Goal: Information Seeking & Learning: Learn about a topic

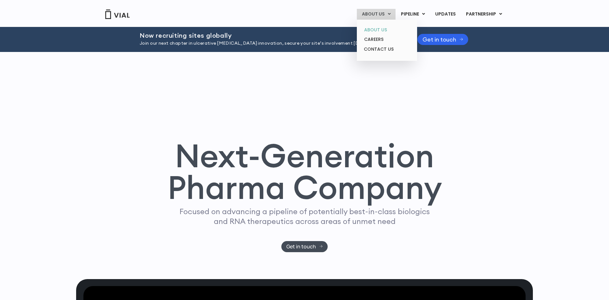
click at [379, 29] on link "ABOUT US" at bounding box center [387, 30] width 56 height 10
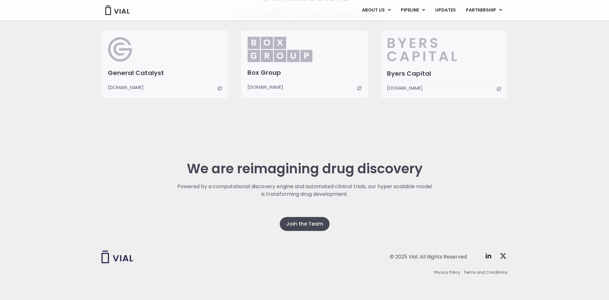
scroll to position [1560, 0]
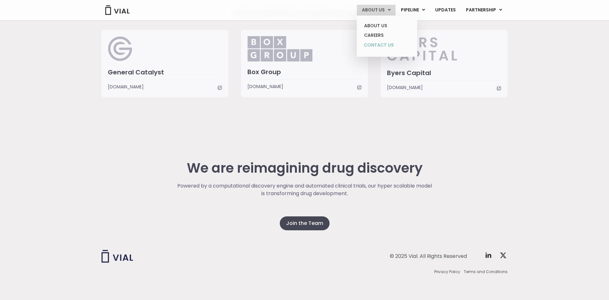
click at [379, 47] on link "CONTACT US" at bounding box center [387, 45] width 56 height 10
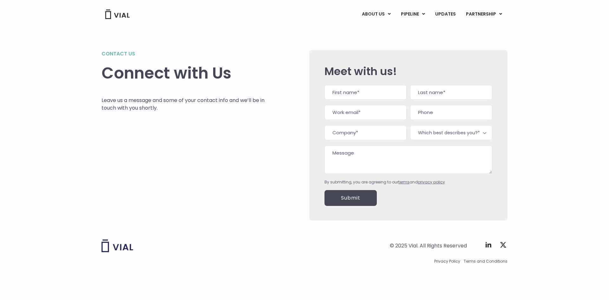
click at [321, 38] on div "Contact us Connect with Us Leave us a message and some of your contact info and…" at bounding box center [305, 127] width 406 height 201
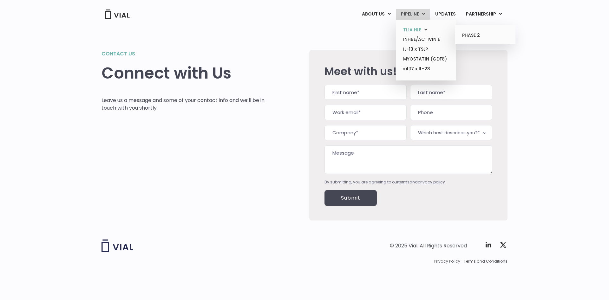
click at [414, 27] on link "TL1A HLE" at bounding box center [426, 30] width 56 height 10
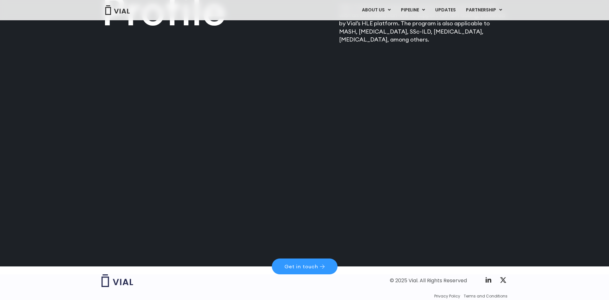
scroll to position [866, 0]
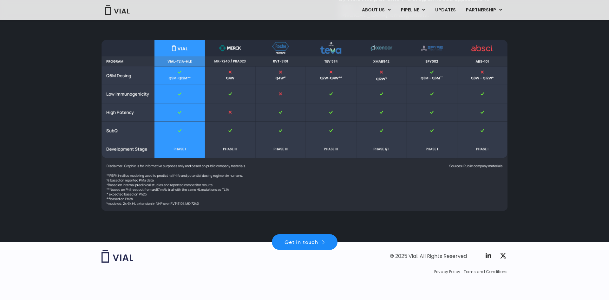
click at [314, 244] on span "Get in touch" at bounding box center [302, 242] width 34 height 5
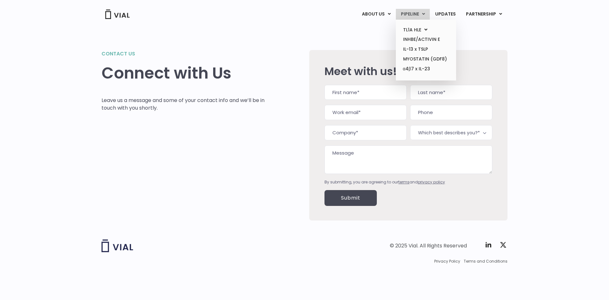
click at [418, 11] on link "PIPELINE" at bounding box center [413, 14] width 34 height 11
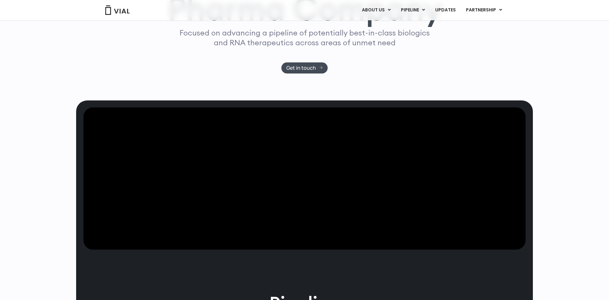
scroll to position [179, 0]
click at [450, 6] on link "UPDATES" at bounding box center [445, 10] width 30 height 11
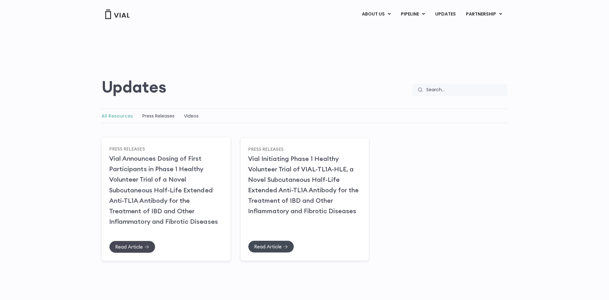
click at [137, 247] on span "Read Article" at bounding box center [129, 247] width 28 height 5
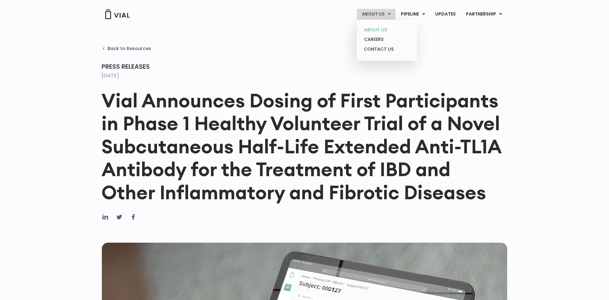
click at [378, 30] on link "ABOUT US" at bounding box center [387, 30] width 56 height 10
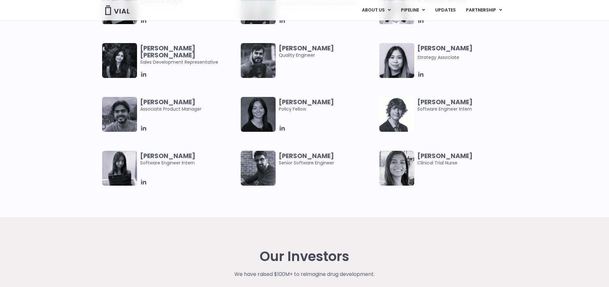
scroll to position [1295, 0]
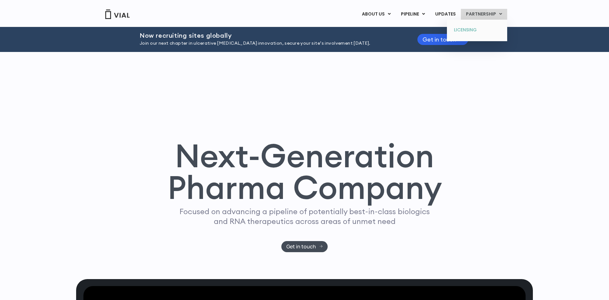
click at [483, 30] on link "LICENSING" at bounding box center [477, 30] width 56 height 10
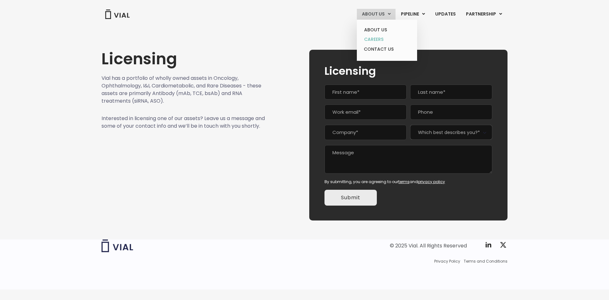
click at [379, 37] on link "CAREERS" at bounding box center [387, 40] width 56 height 10
